Goal: Find contact information: Find contact information

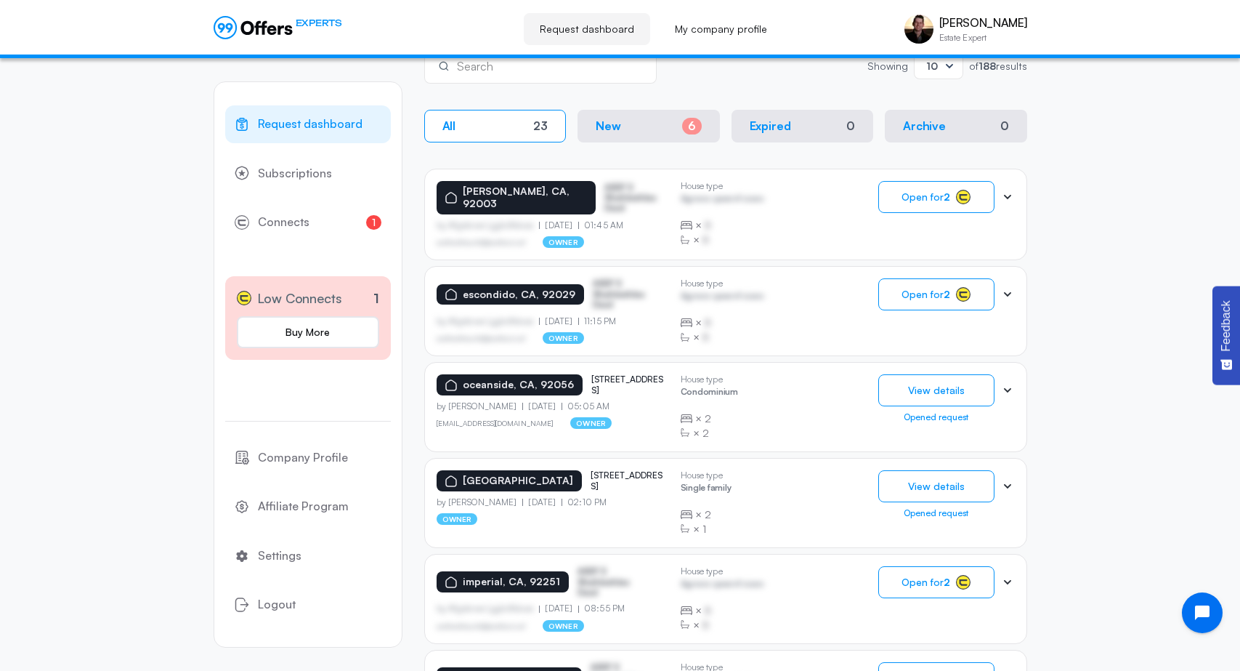
scroll to position [262, 0]
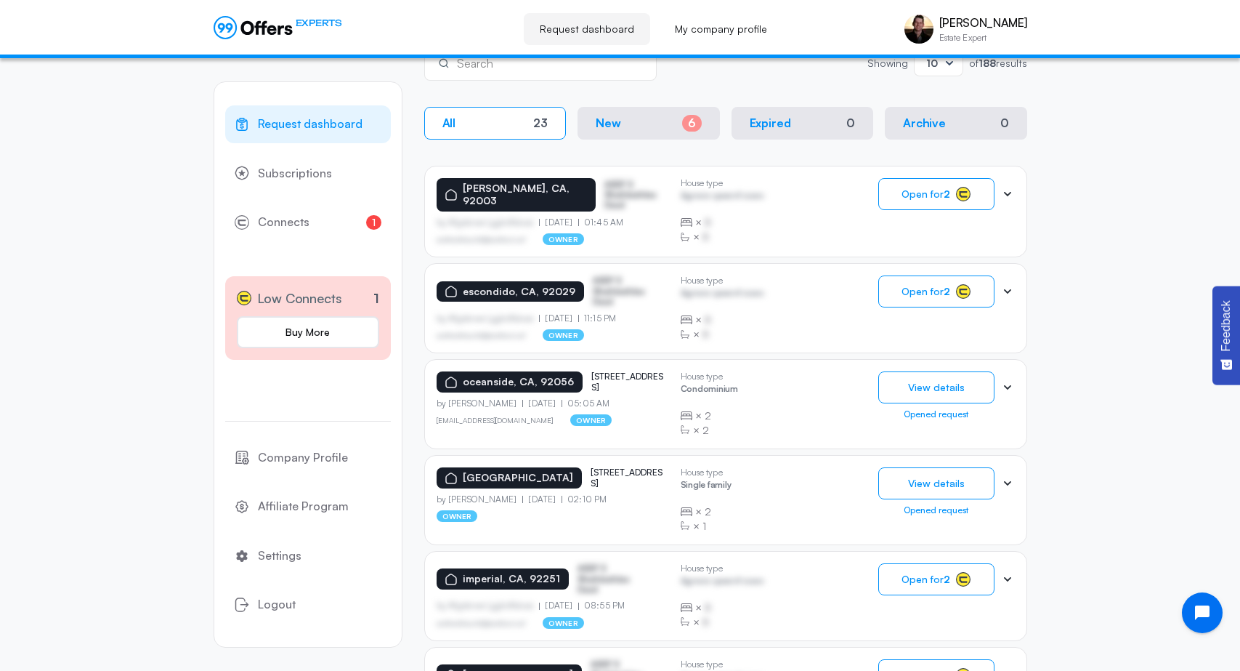
click at [1009, 291] on icon at bounding box center [1007, 291] width 15 height 15
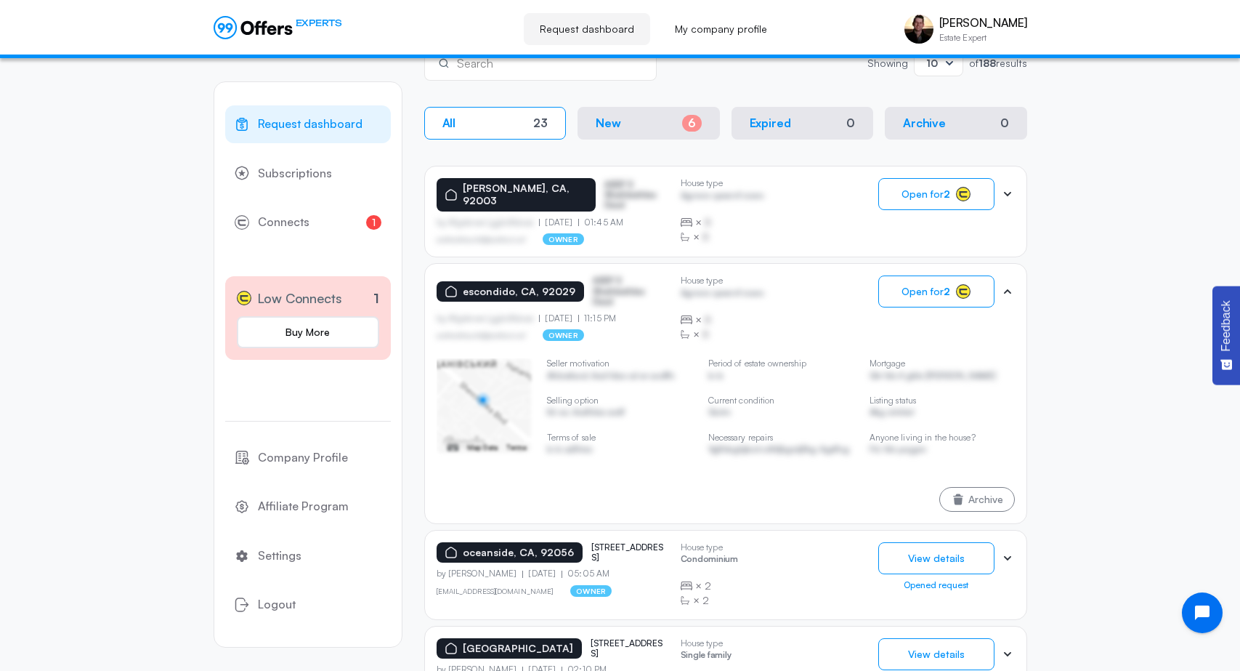
click at [1009, 291] on icon at bounding box center [1007, 291] width 7 height 4
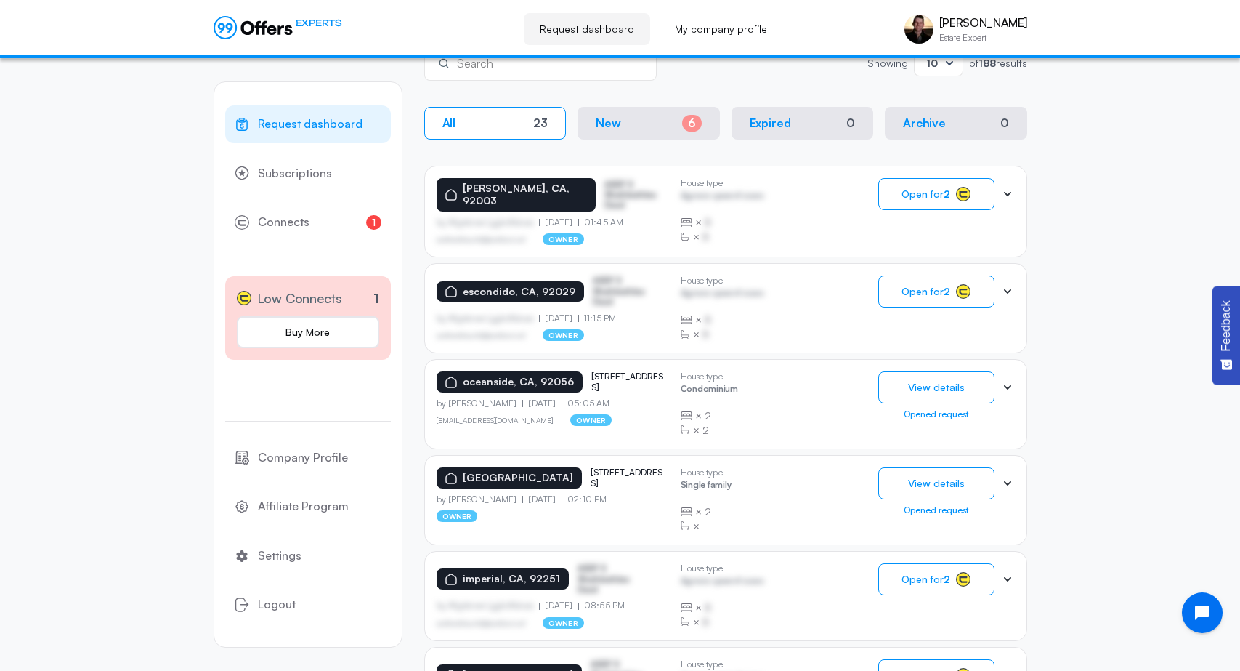
click at [1042, 385] on div "Request dashboard Subscriptions 1 Connects 1 Low Connects 1 Buy More Company Pr…" at bounding box center [620, 501] width 1240 height 1409
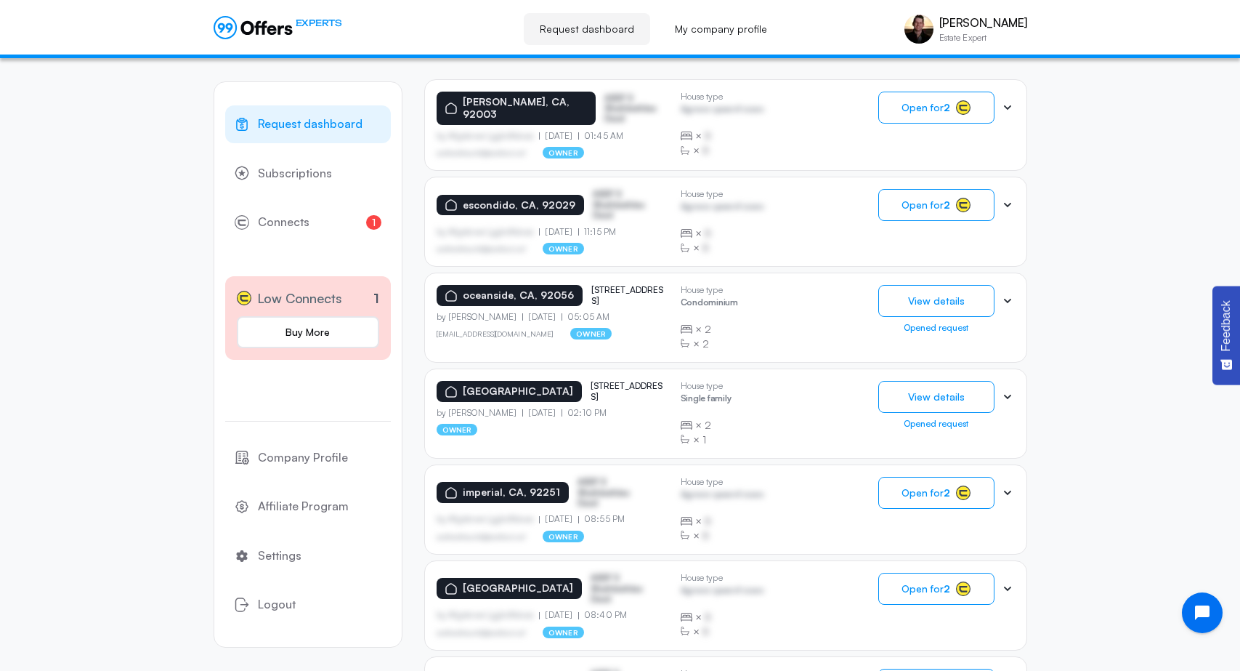
scroll to position [349, 0]
click at [1008, 392] on icon at bounding box center [1007, 396] width 15 height 15
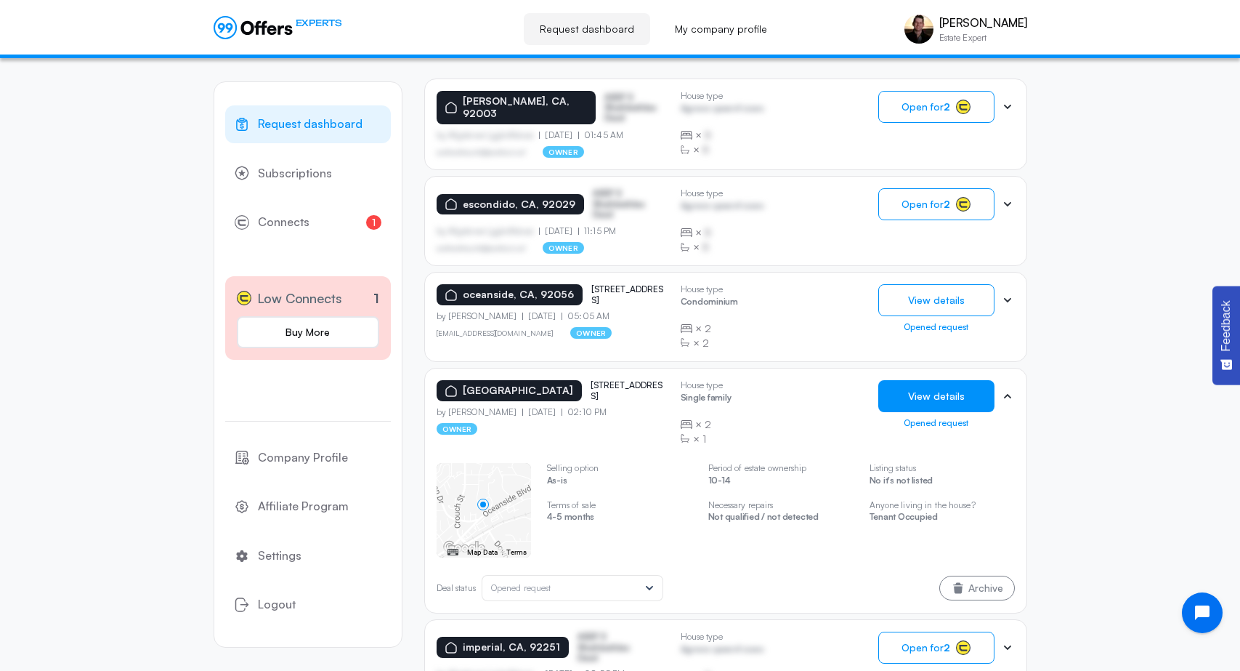
click at [954, 395] on button "View details" at bounding box center [936, 396] width 116 height 32
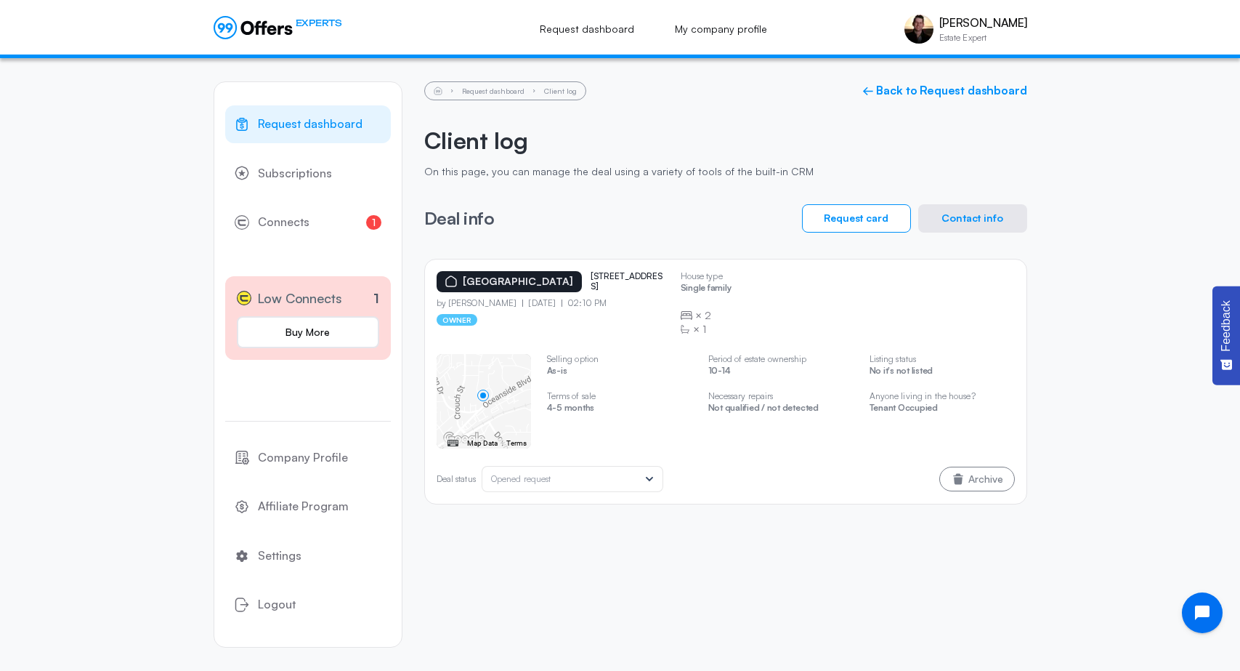
drag, startPoint x: 628, startPoint y: 288, endPoint x: 615, endPoint y: 260, distance: 30.9
click at [615, 260] on div "[GEOGRAPHIC_DATA] 2248 oceanside blvd by [PERSON_NAME] [DATE] 02:10 PM owner Ho…" at bounding box center [725, 382] width 603 height 246
copy p "[STREET_ADDRESS]"
click at [1006, 227] on button "Contact info" at bounding box center [972, 218] width 109 height 28
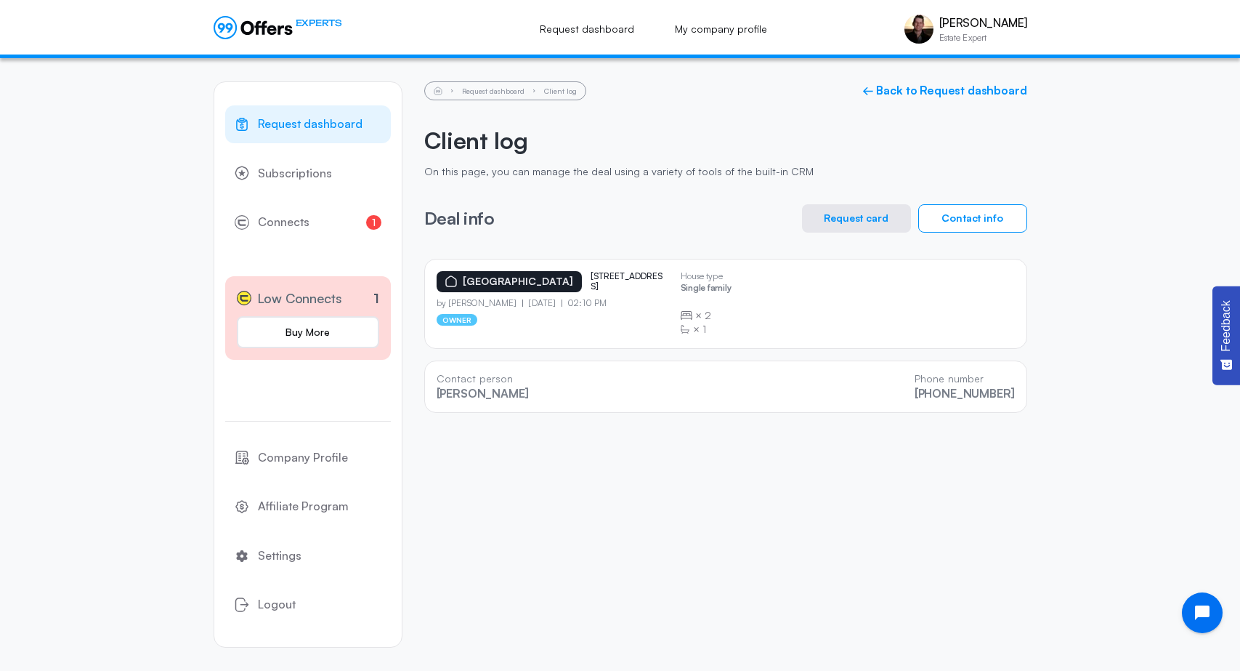
click at [889, 215] on button "Request card" at bounding box center [856, 218] width 109 height 28
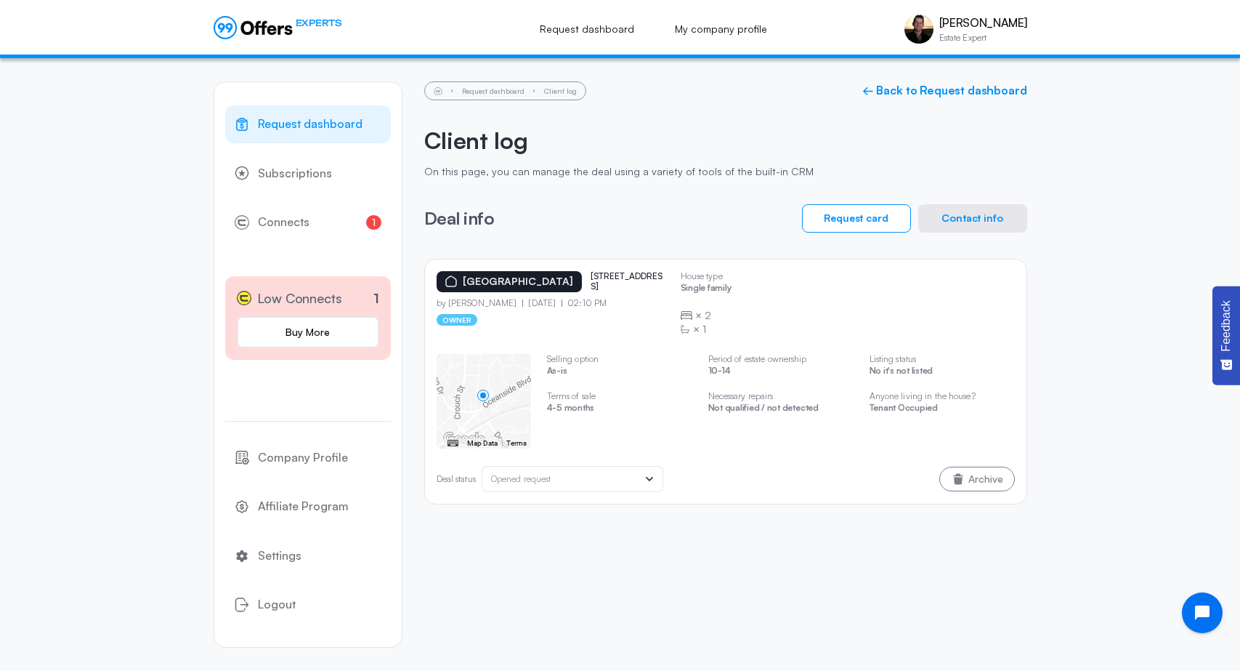
click at [969, 209] on button "Contact info" at bounding box center [972, 218] width 109 height 28
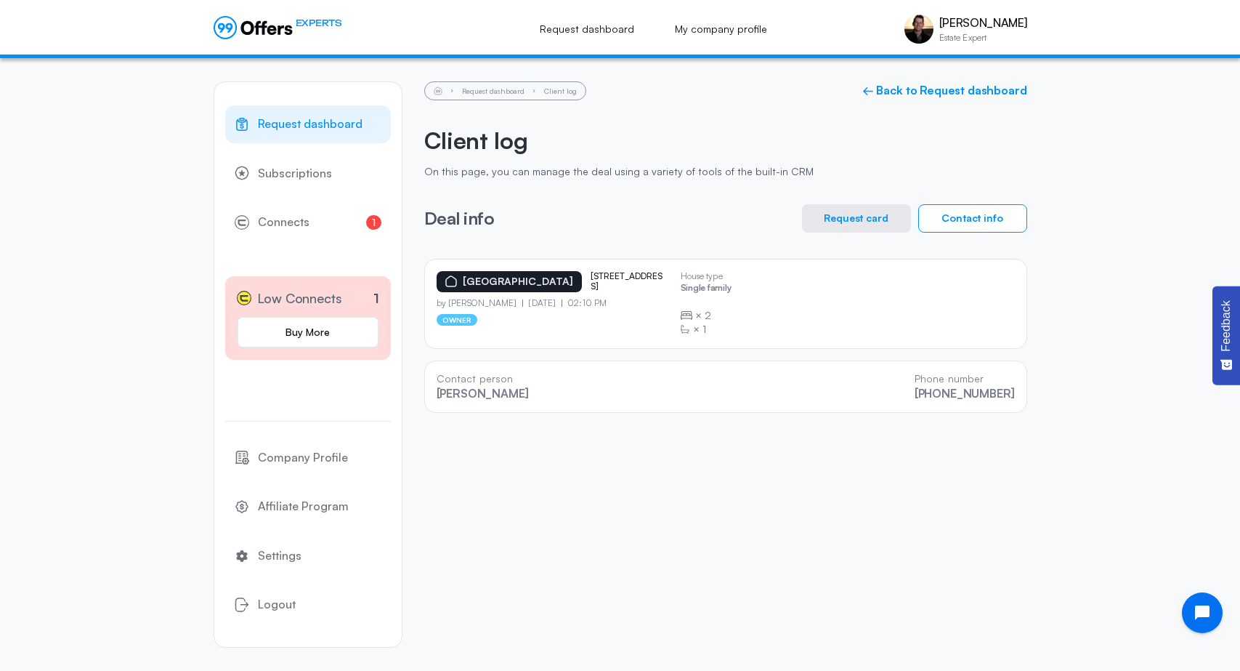
click at [865, 307] on div "[GEOGRAPHIC_DATA] [STREET_ADDRESS] by [PERSON_NAME] [DATE] 02:10 PM owner House…" at bounding box center [726, 303] width 578 height 65
click at [812, 304] on div "[GEOGRAPHIC_DATA] [STREET_ADDRESS] by [PERSON_NAME] [DATE] 02:10 PM owner House…" at bounding box center [726, 303] width 578 height 65
